Goal: Transaction & Acquisition: Purchase product/service

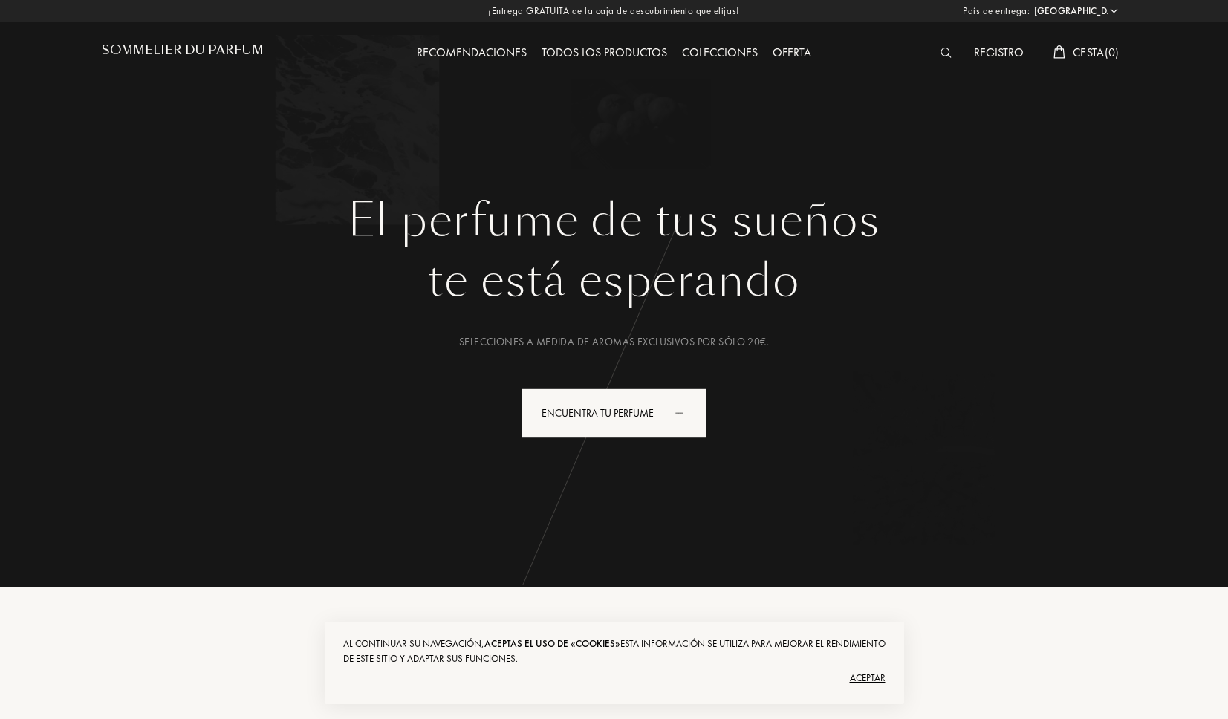
select select "ES"
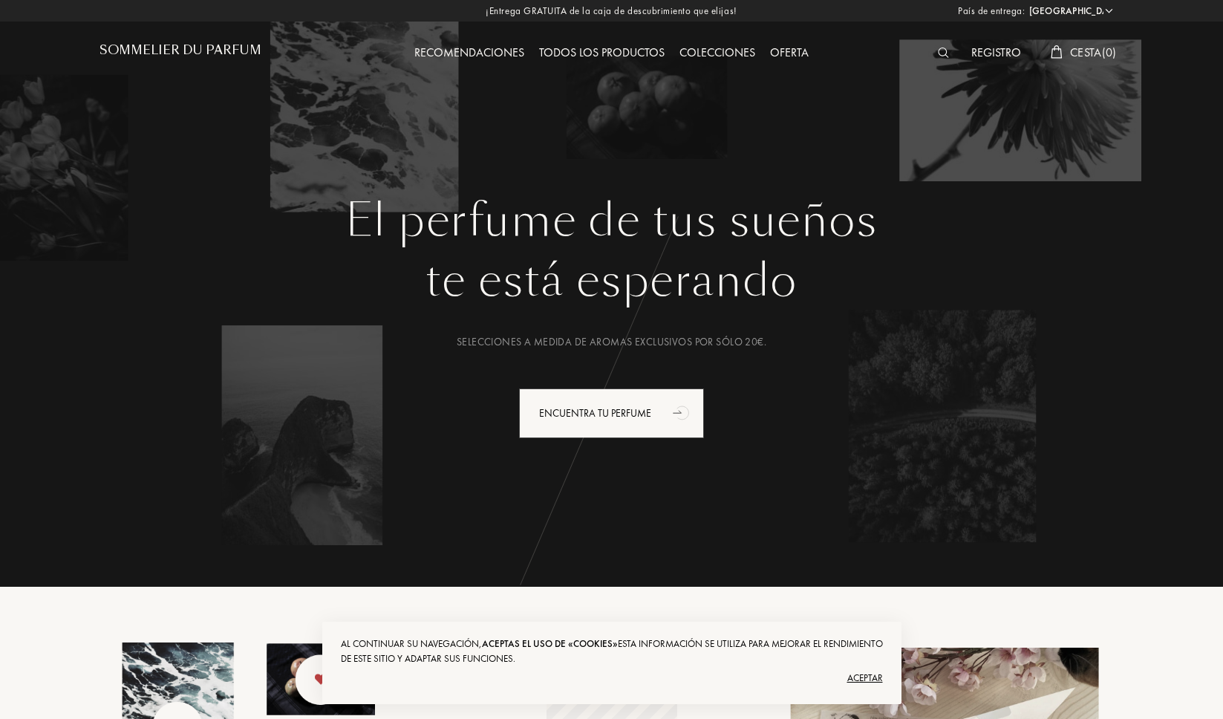
click at [942, 51] on img at bounding box center [943, 53] width 11 height 10
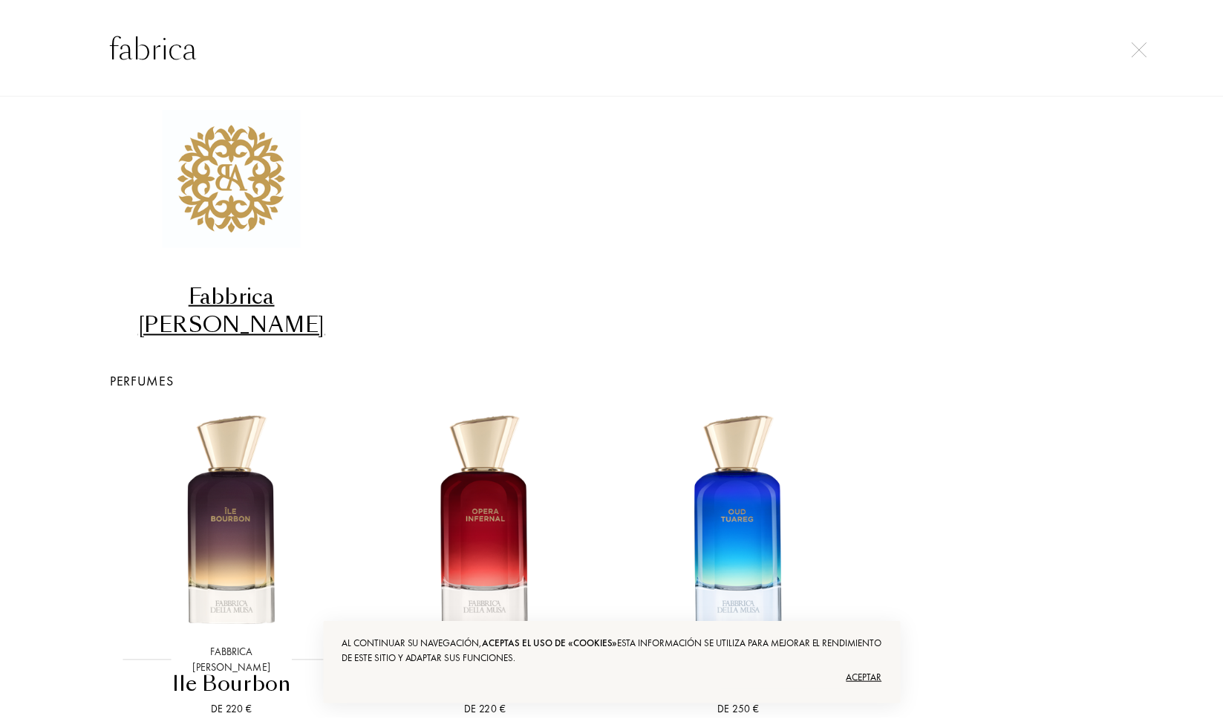
scroll to position [144, 0]
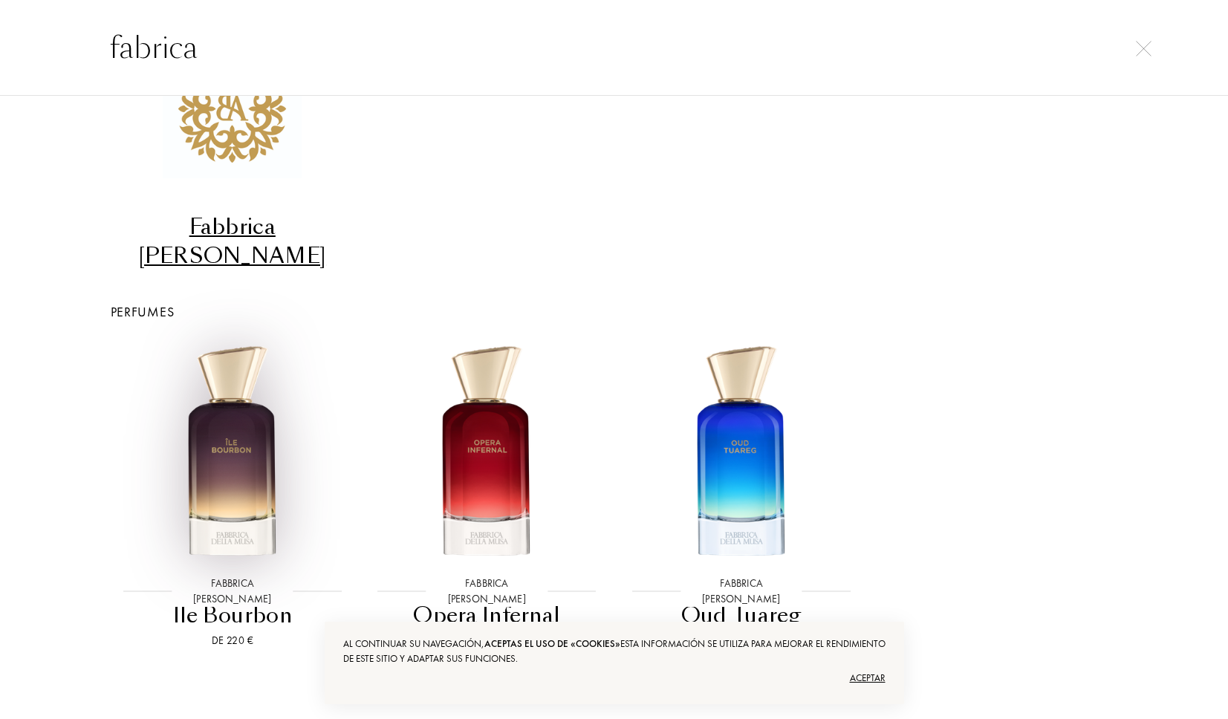
type input "fabrica"
click at [253, 541] on div at bounding box center [232, 452] width 255 height 261
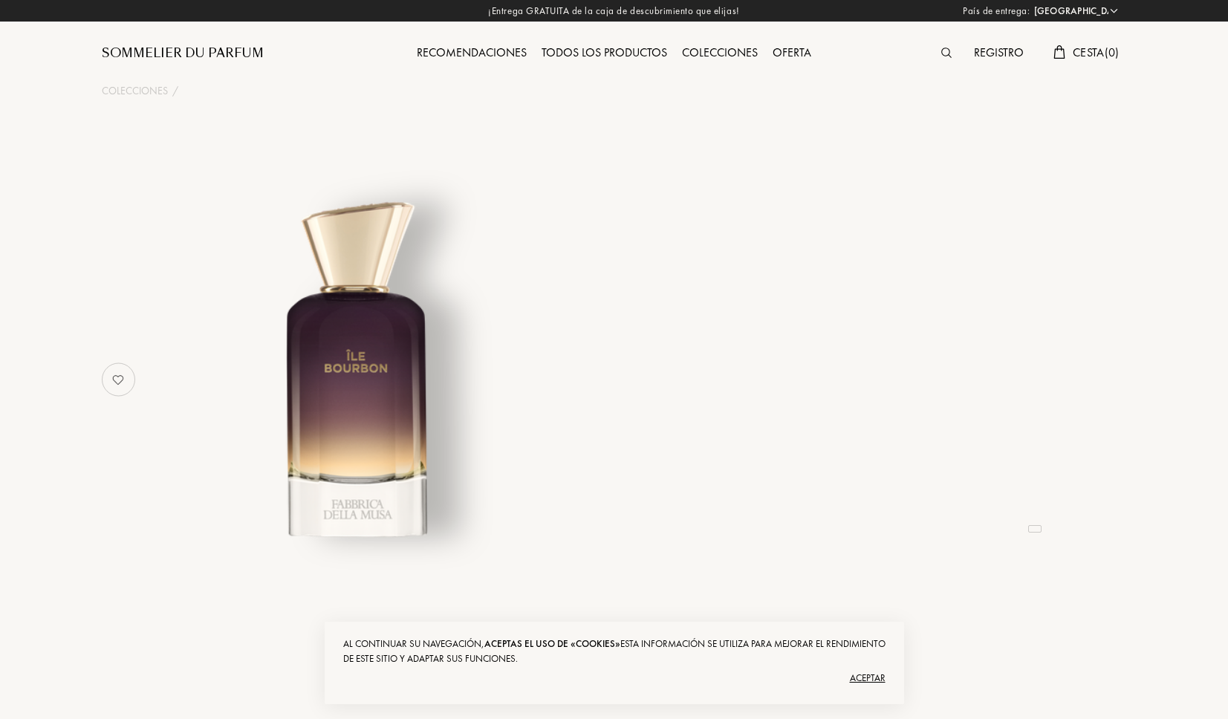
select select "ES"
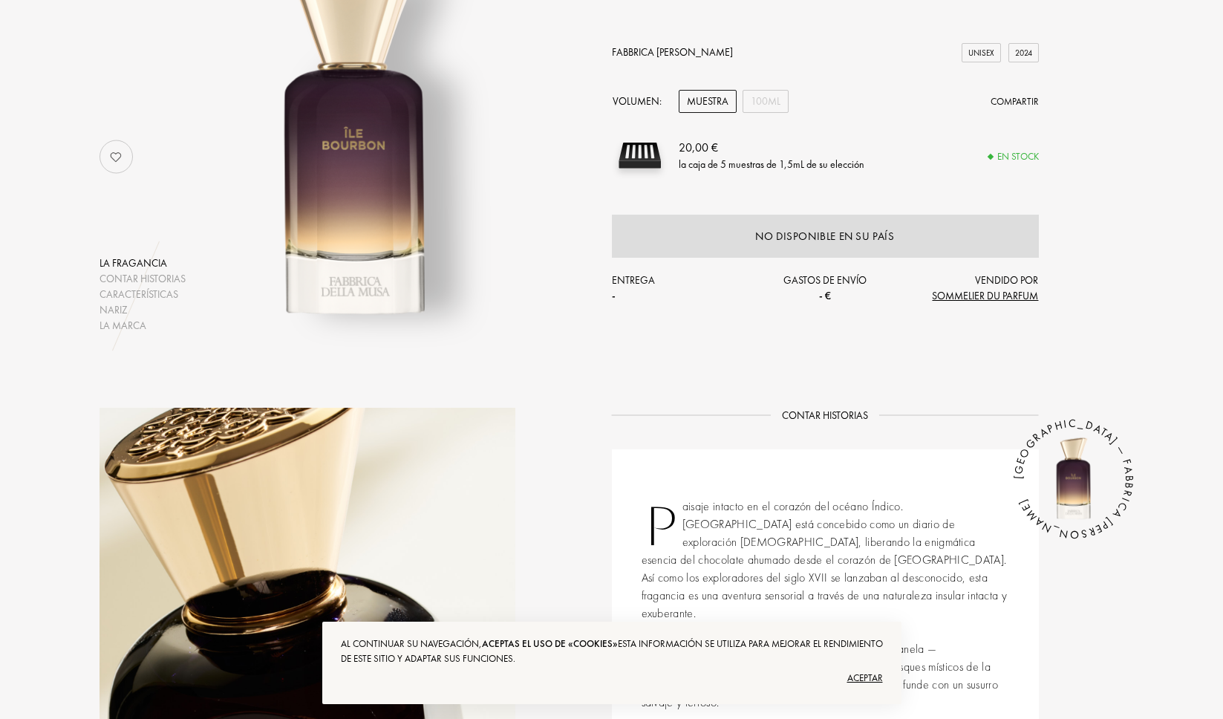
scroll to position [74, 0]
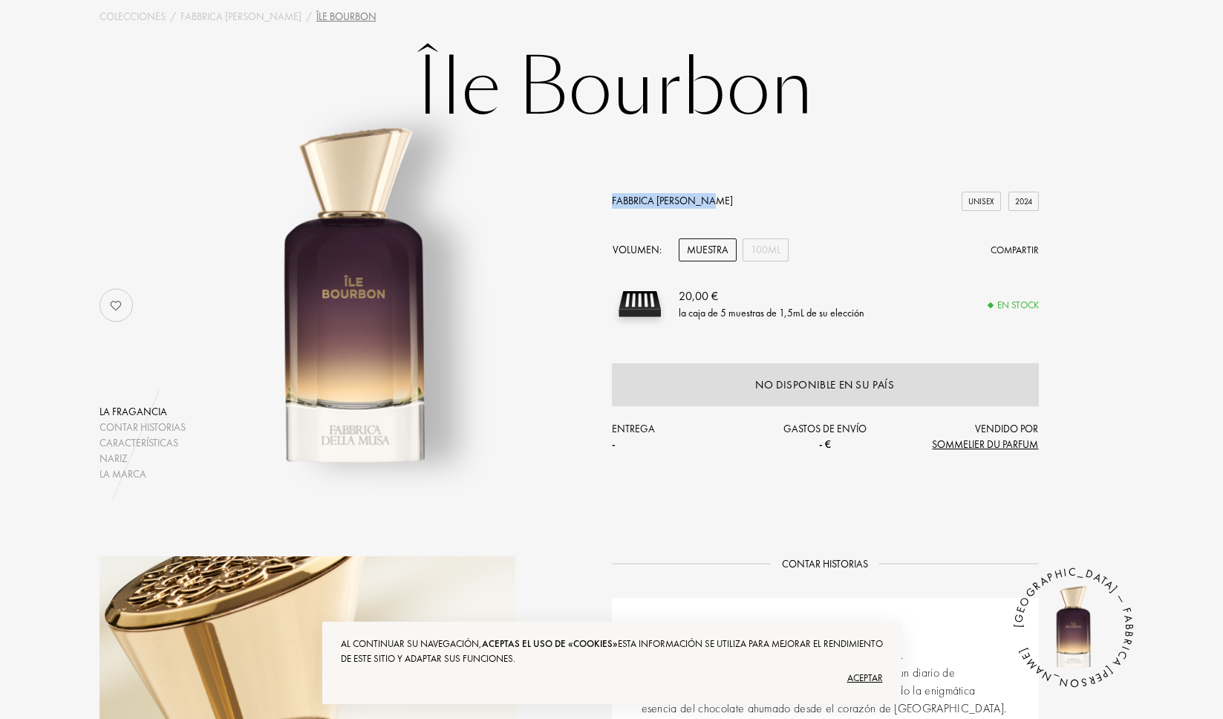
drag, startPoint x: 674, startPoint y: 199, endPoint x: 599, endPoint y: 193, distance: 75.3
click at [599, 193] on div "La fragancia Contar historias Características Nariz La marca Fabbrica Della Mus…" at bounding box center [611, 305] width 1047 height 353
